Goal: Task Accomplishment & Management: Use online tool/utility

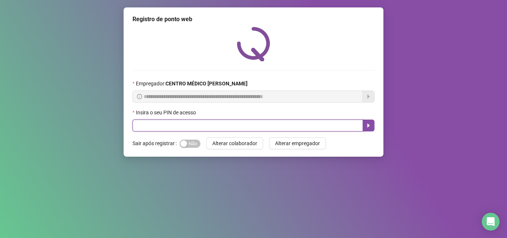
click at [224, 123] on input "text" at bounding box center [247, 125] width 230 height 12
type input "*****"
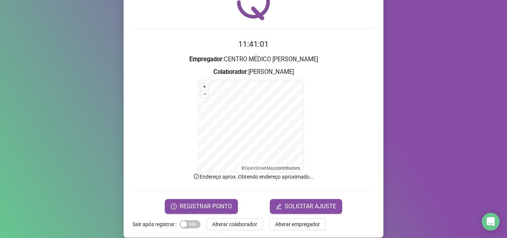
scroll to position [50, 0]
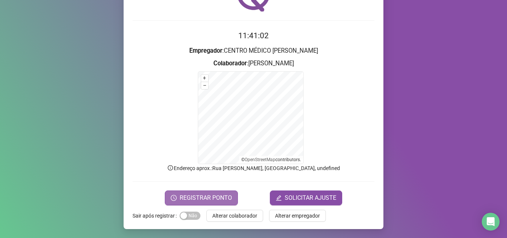
click at [196, 192] on button "REGISTRAR PONTO" at bounding box center [201, 197] width 73 height 15
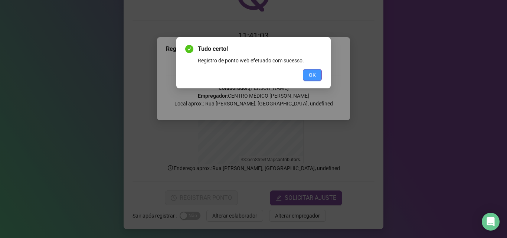
click at [311, 76] on span "OK" at bounding box center [312, 75] width 7 height 8
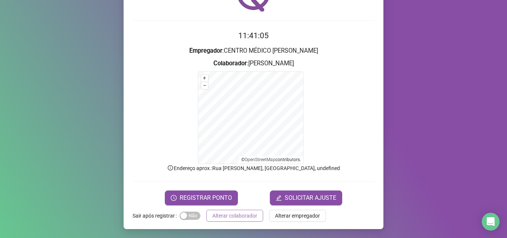
click at [238, 215] on span "Alterar colaborador" at bounding box center [234, 215] width 45 height 8
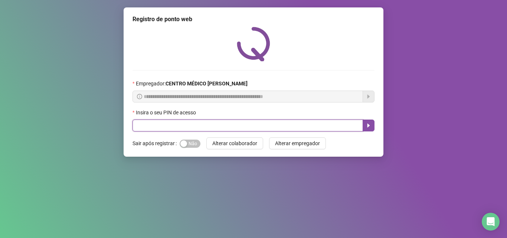
click at [177, 128] on input "text" at bounding box center [247, 125] width 230 height 12
type input "*****"
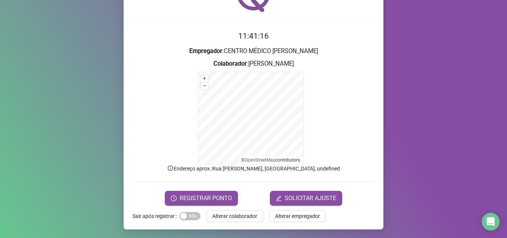
scroll to position [50, 0]
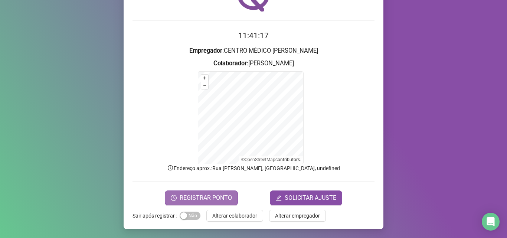
click at [198, 191] on button "REGISTRAR PONTO" at bounding box center [201, 197] width 73 height 15
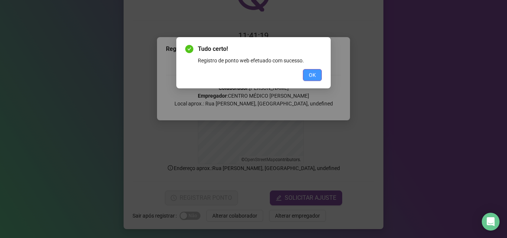
click at [316, 72] on button "OK" at bounding box center [312, 75] width 19 height 12
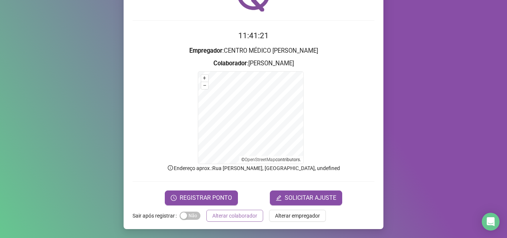
click at [251, 214] on span "Alterar colaborador" at bounding box center [234, 215] width 45 height 8
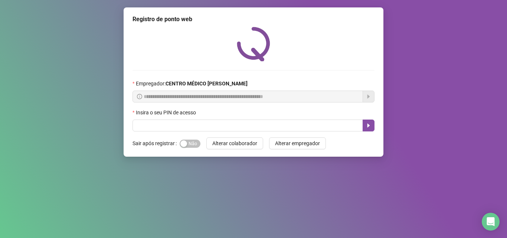
click at [188, 119] on div "Insira o seu PIN de acesso" at bounding box center [253, 113] width 242 height 11
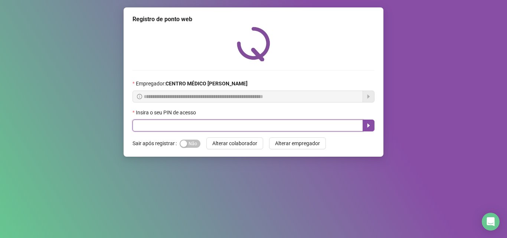
click at [190, 121] on input "text" at bounding box center [247, 125] width 230 height 12
type input "*****"
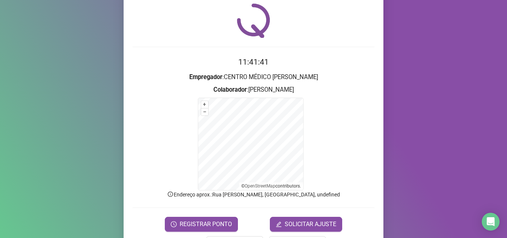
scroll to position [50, 0]
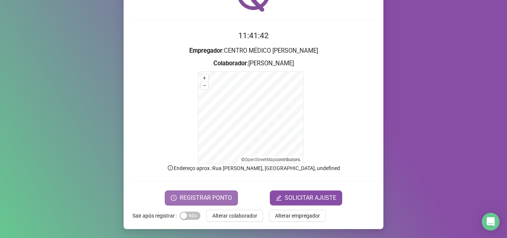
click at [185, 199] on span "REGISTRAR PONTO" at bounding box center [206, 197] width 52 height 9
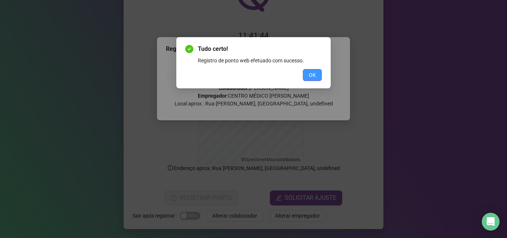
click at [310, 71] on span "OK" at bounding box center [312, 75] width 7 height 8
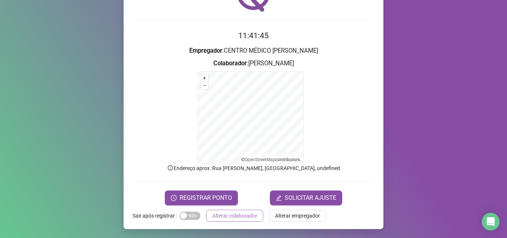
click at [241, 212] on span "Alterar colaborador" at bounding box center [234, 215] width 45 height 8
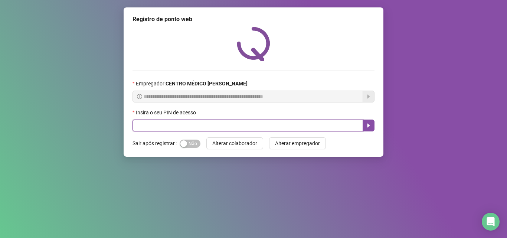
click at [152, 128] on input "text" at bounding box center [247, 125] width 230 height 12
type input "*****"
click at [369, 126] on icon "caret-right" at bounding box center [368, 125] width 3 height 4
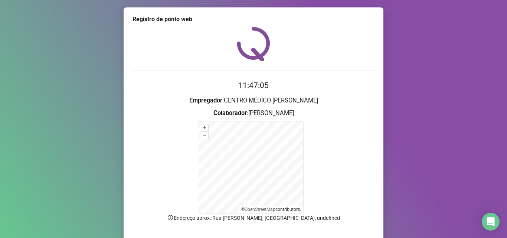
scroll to position [50, 0]
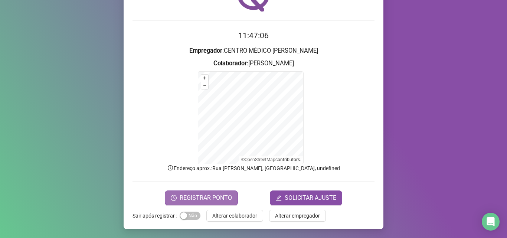
click at [199, 198] on span "REGISTRAR PONTO" at bounding box center [206, 197] width 52 height 9
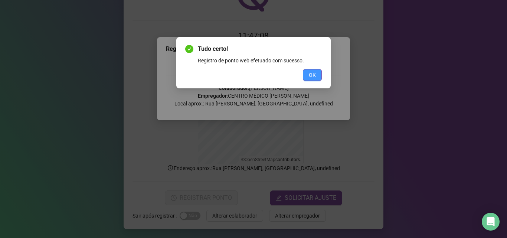
click at [317, 75] on button "OK" at bounding box center [312, 75] width 19 height 12
